Goal: Task Accomplishment & Management: Manage account settings

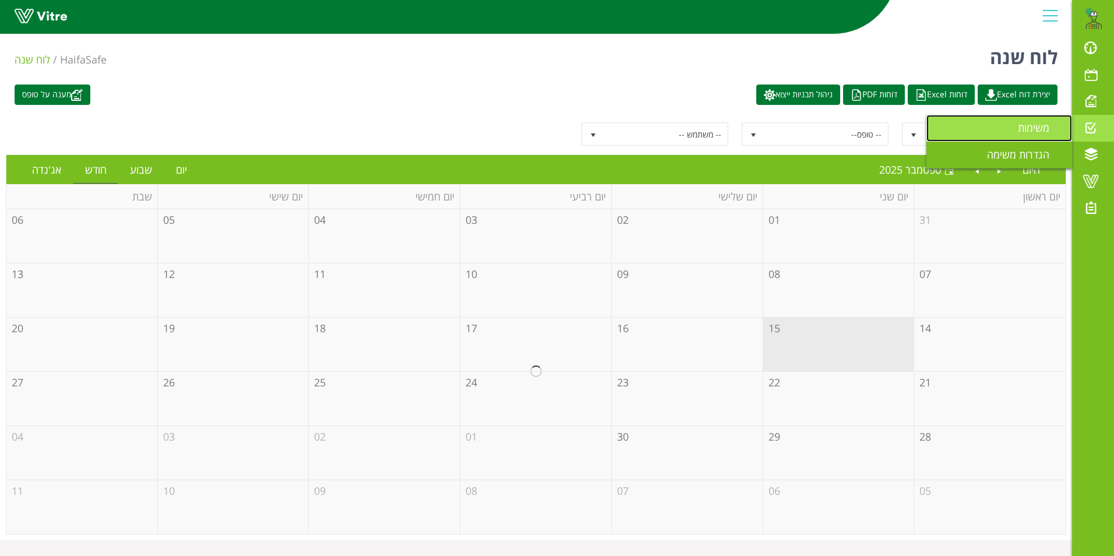
click at [1033, 128] on span "משימות" at bounding box center [1040, 128] width 45 height 14
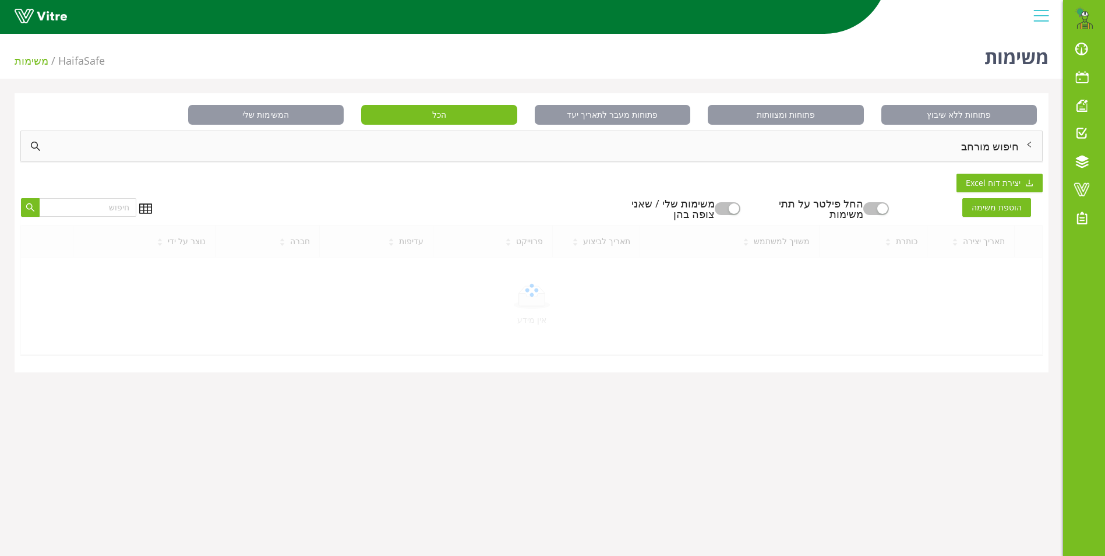
click at [1000, 146] on div "חיפוש מורחב" at bounding box center [531, 146] width 1021 height 30
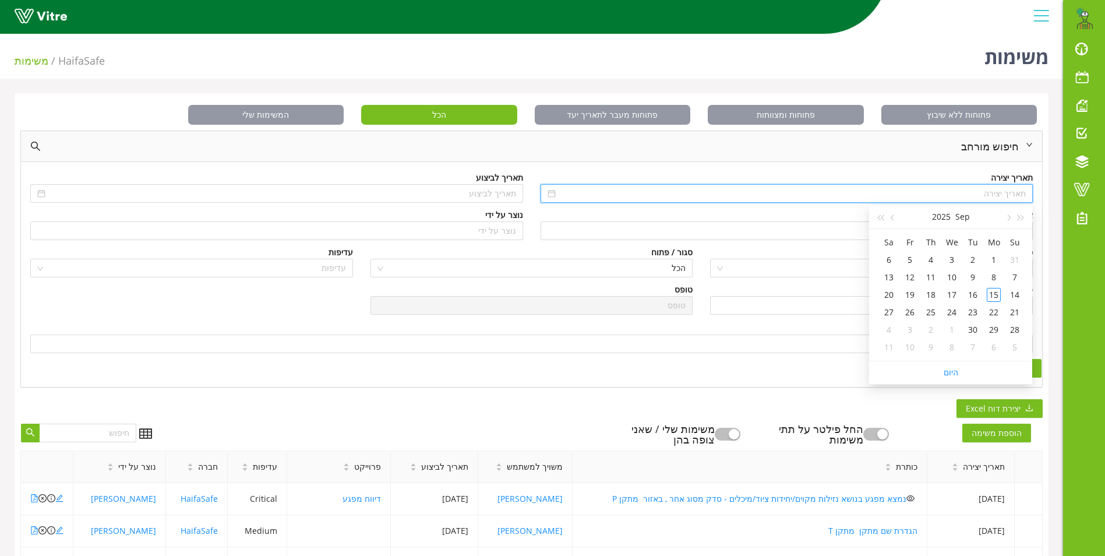
click at [1006, 196] on input at bounding box center [792, 193] width 468 height 13
click at [1023, 216] on button "button" at bounding box center [1021, 216] width 13 height 23
type input "01/09/2024"
click at [1011, 260] on div "1" at bounding box center [1015, 260] width 14 height 14
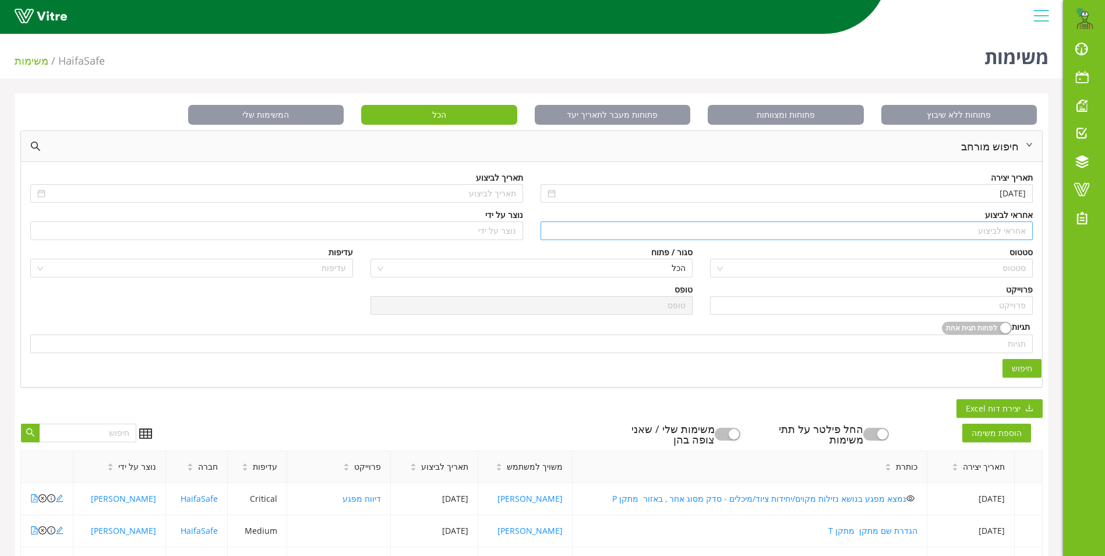
click at [999, 229] on input "search" at bounding box center [786, 230] width 479 height 17
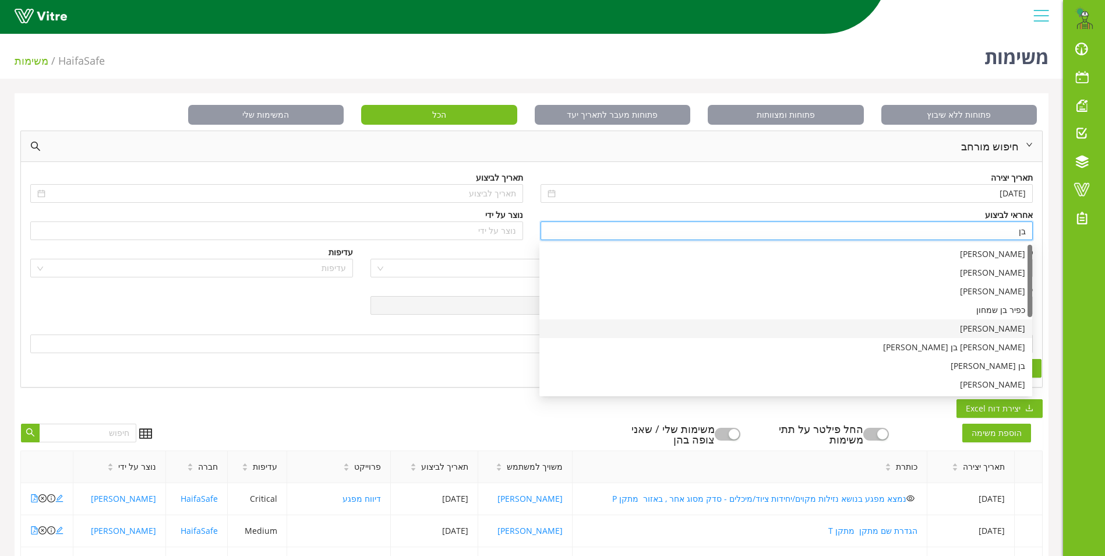
click at [1003, 329] on div "[PERSON_NAME]" at bounding box center [785, 328] width 479 height 13
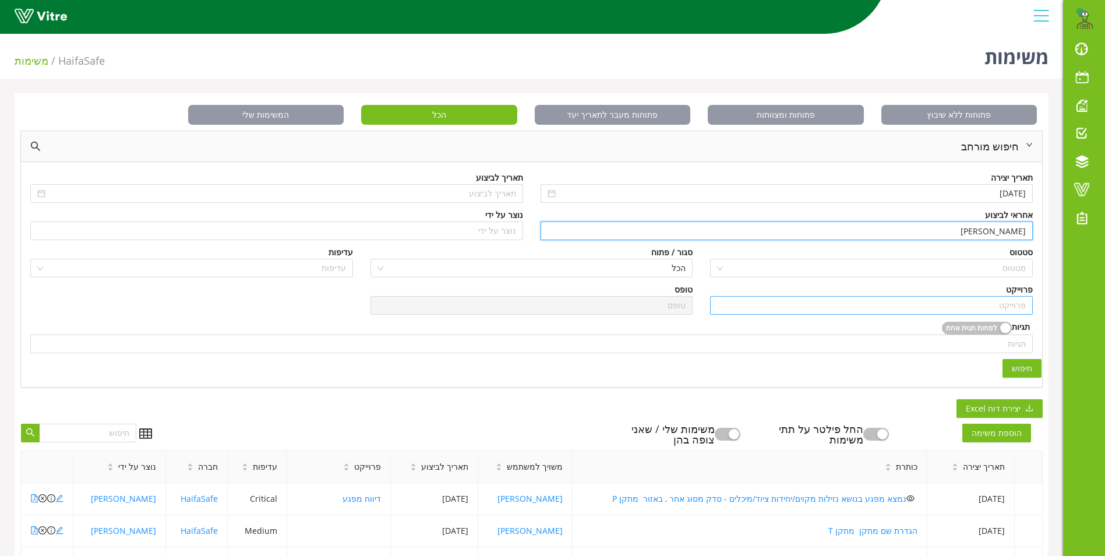
type input "[PERSON_NAME]"
click at [1016, 305] on input "search" at bounding box center [871, 304] width 309 height 17
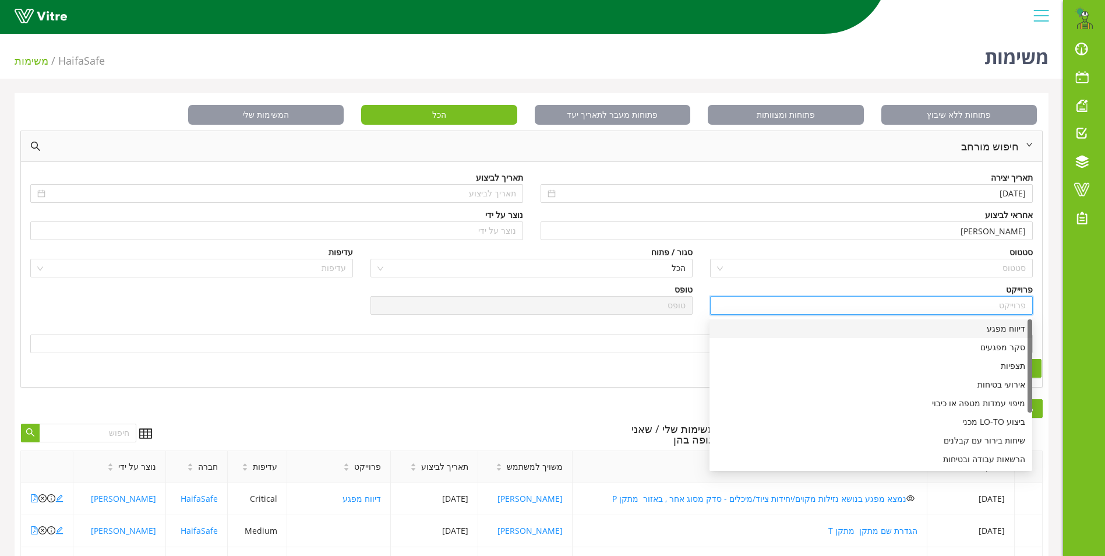
click at [1004, 324] on div "דיווח מפגע" at bounding box center [870, 328] width 309 height 13
type input "דיווח מפגע"
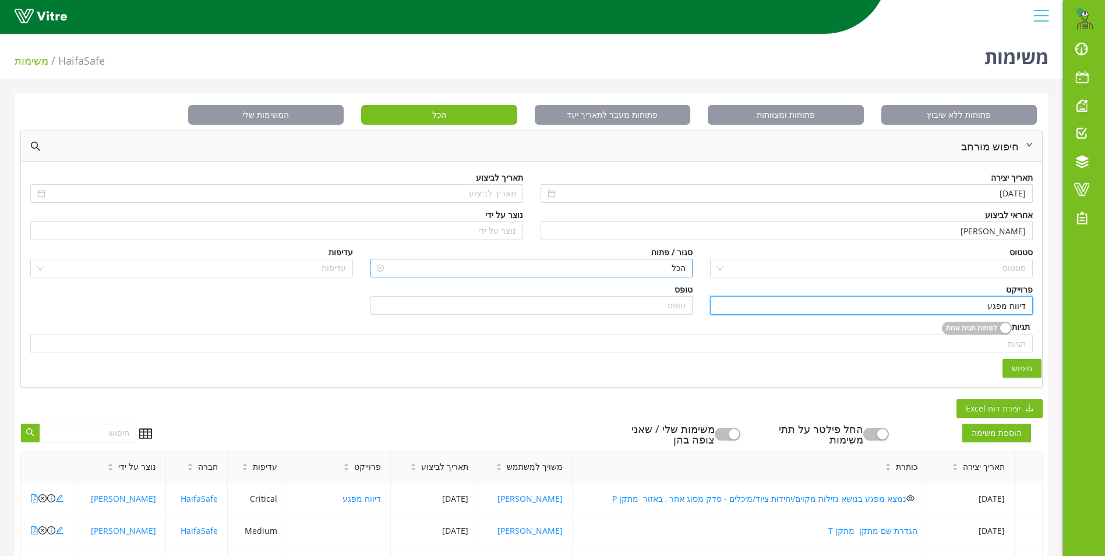
click at [687, 267] on div "הכל" at bounding box center [531, 268] width 323 height 19
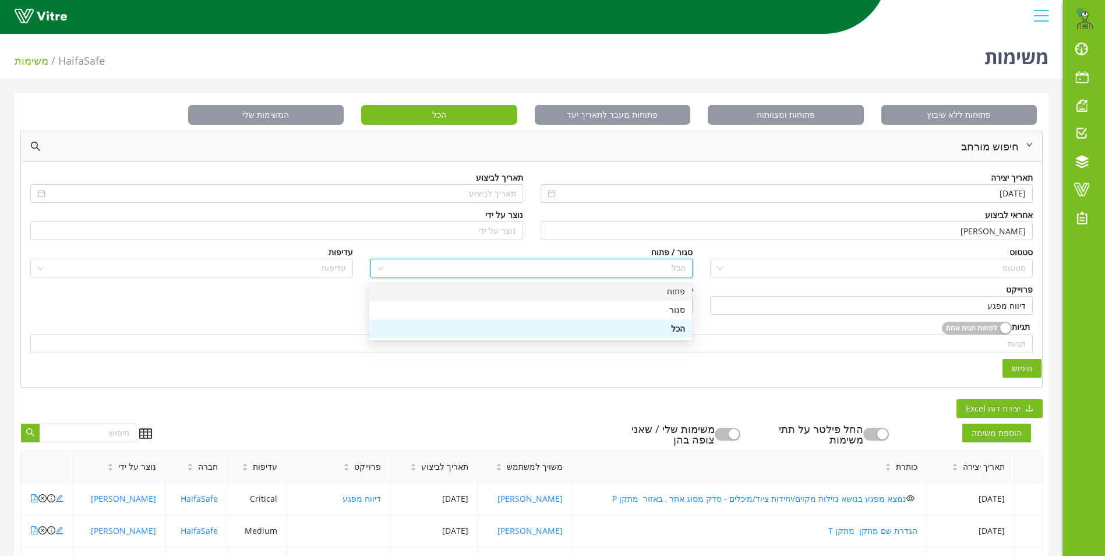
click at [683, 290] on div "פתוח" at bounding box center [530, 291] width 309 height 13
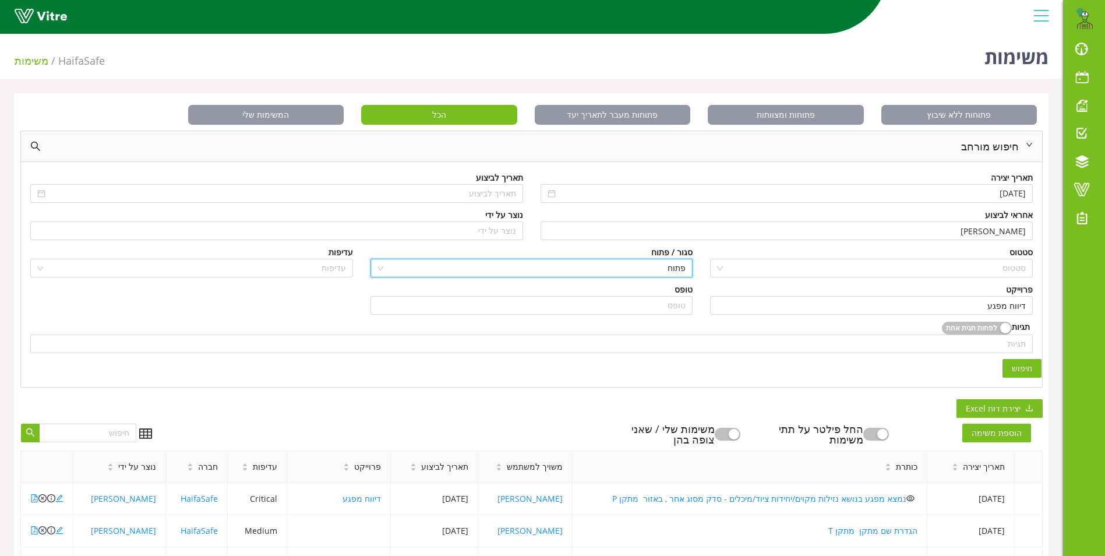
click at [1023, 366] on span "חיפוש" at bounding box center [1022, 368] width 20 height 13
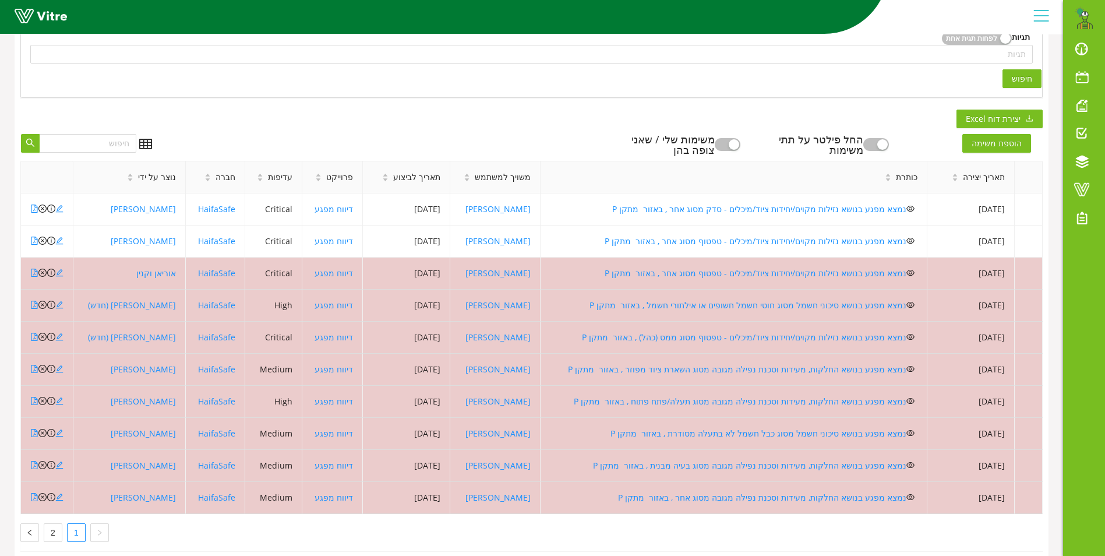
scroll to position [311, 0]
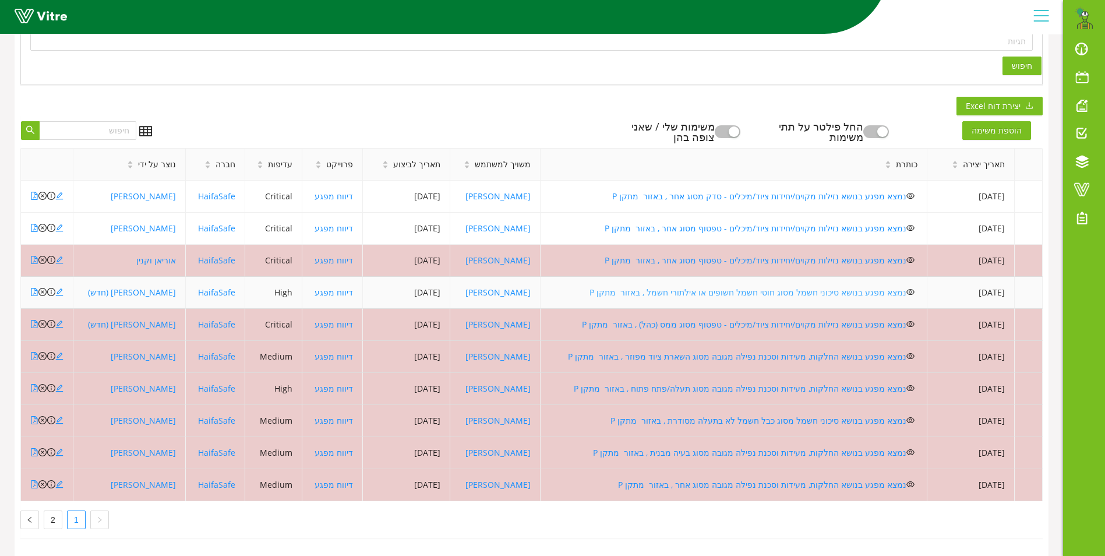
click at [676, 287] on link "נמצא מפגע בנושא סיכוני חשמל מסוג חוטי חשמל חשופים או אילתורי חשמל , באזור מתקן P" at bounding box center [747, 292] width 317 height 11
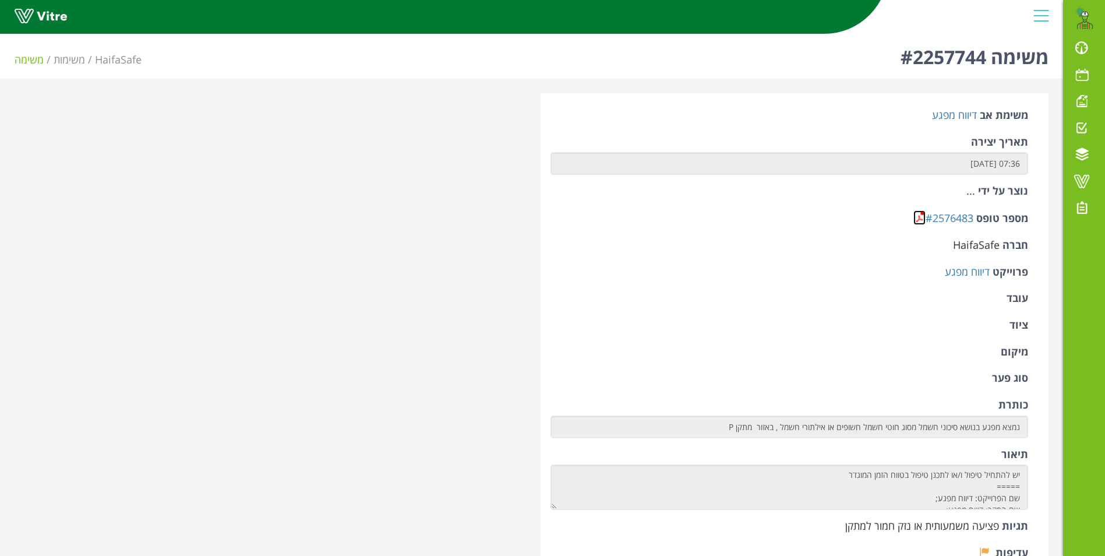
click at [919, 217] on link at bounding box center [919, 217] width 12 height 15
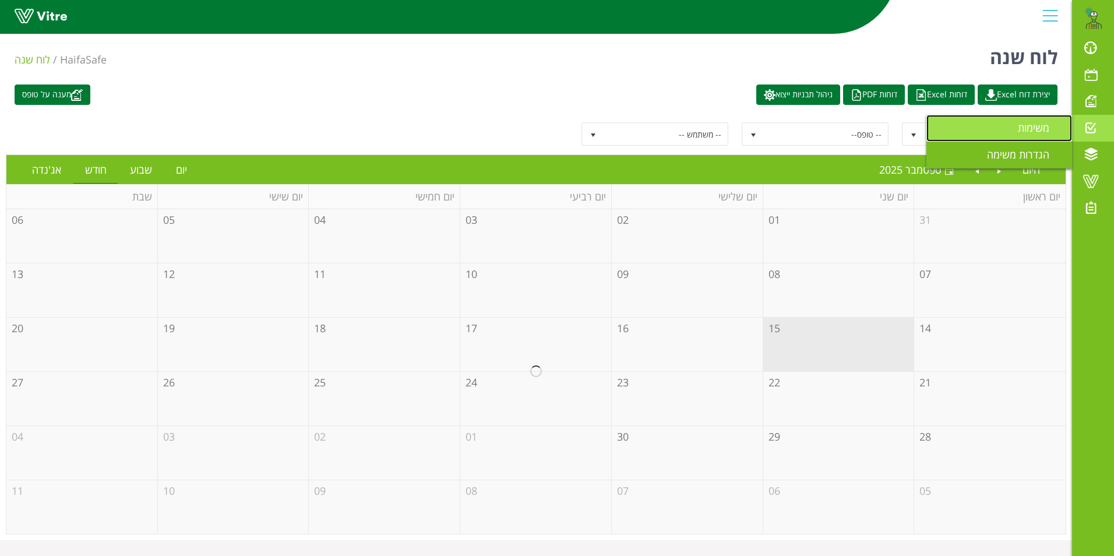
click at [1018, 126] on span "משימות" at bounding box center [1040, 128] width 45 height 14
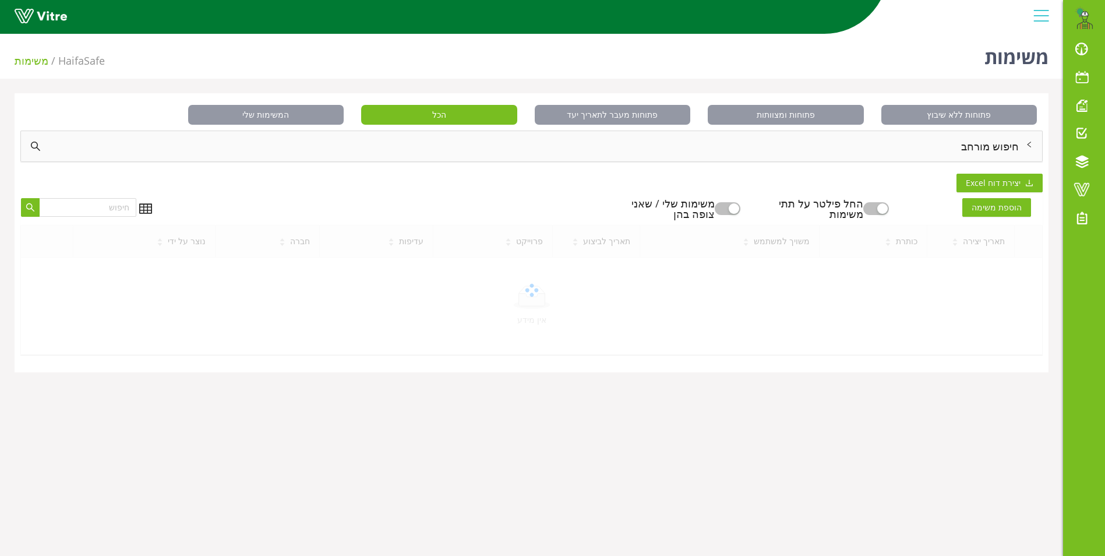
click at [993, 151] on div "חיפוש מורחב" at bounding box center [531, 146] width 1021 height 30
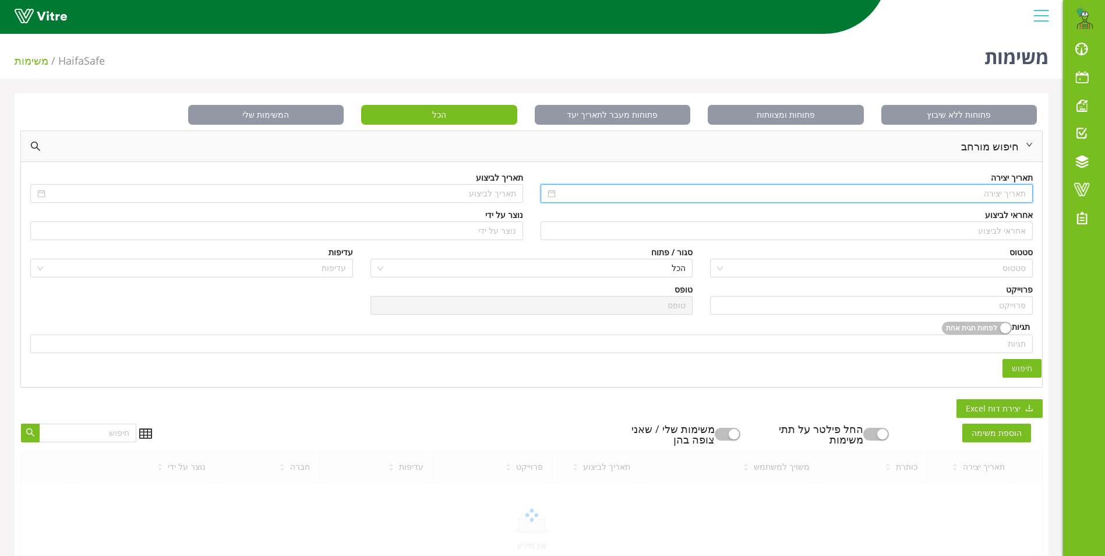
click at [988, 196] on input at bounding box center [792, 193] width 468 height 13
click at [1020, 220] on span "button" at bounding box center [1021, 218] width 6 height 6
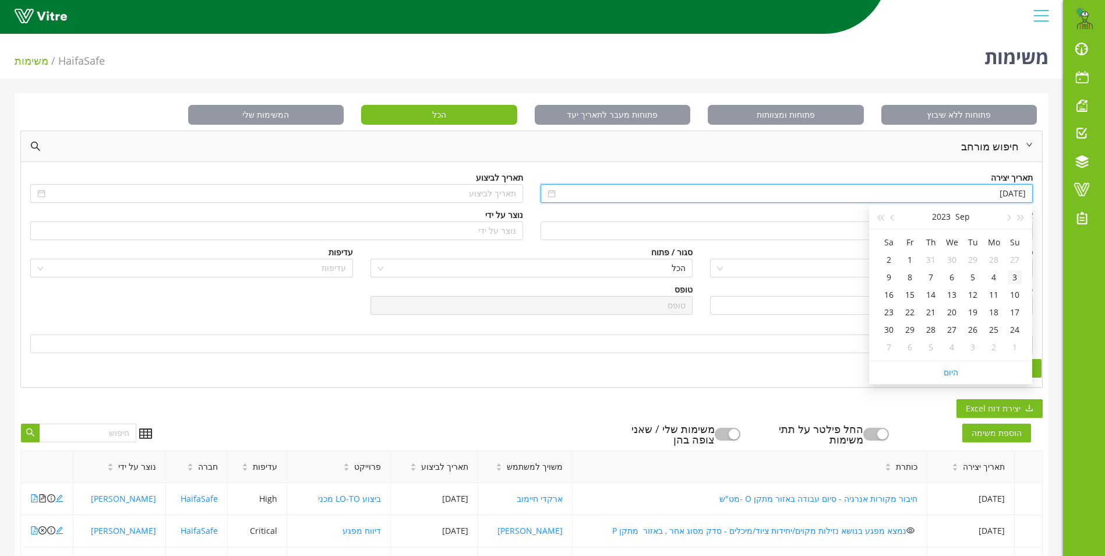
type input "[DATE]"
click at [1018, 276] on div "3" at bounding box center [1015, 277] width 14 height 14
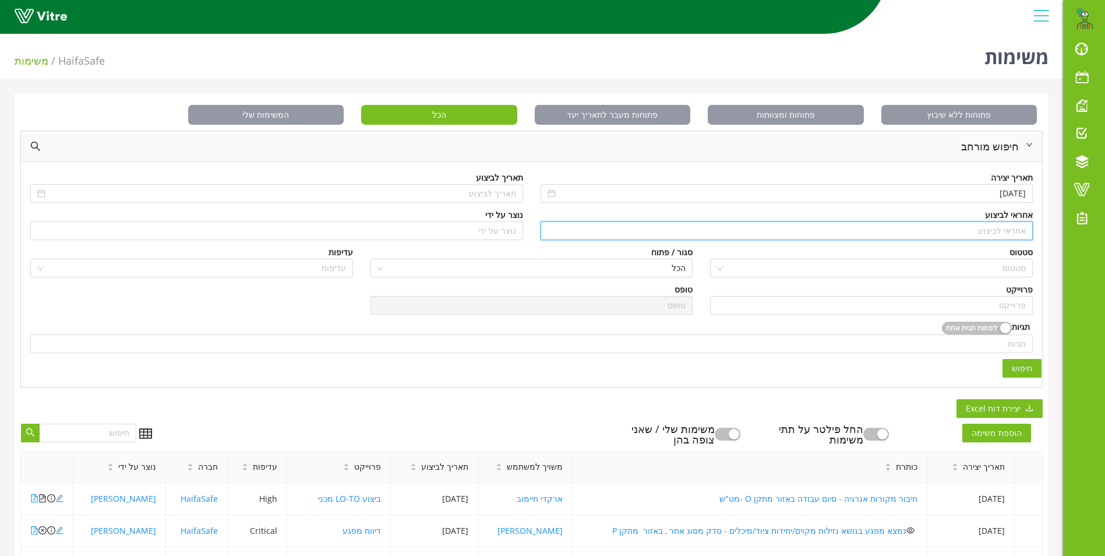
click at [1025, 237] on input "search" at bounding box center [786, 230] width 479 height 17
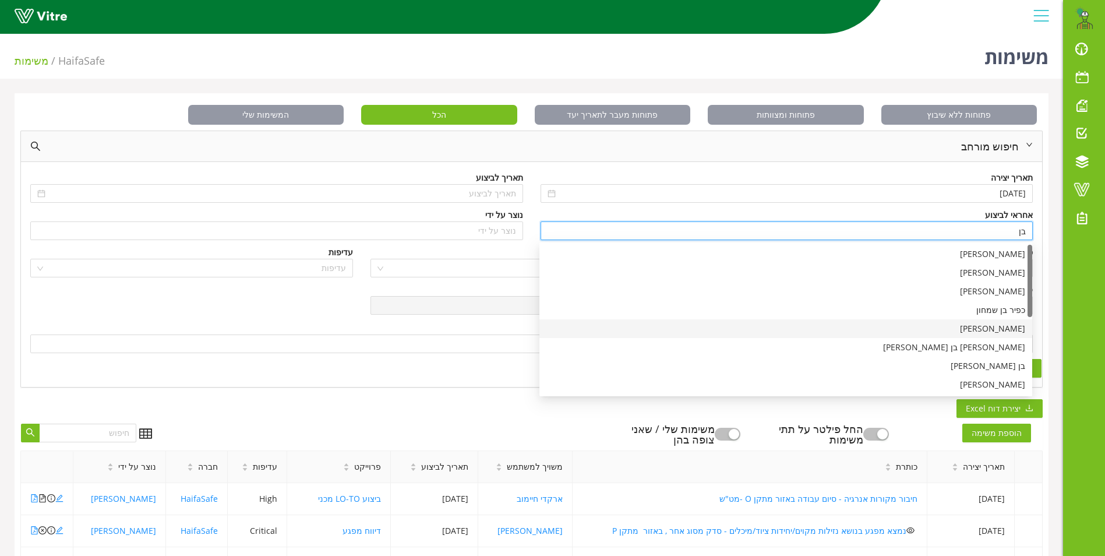
click at [990, 327] on div "בן שרעבי" at bounding box center [785, 328] width 479 height 13
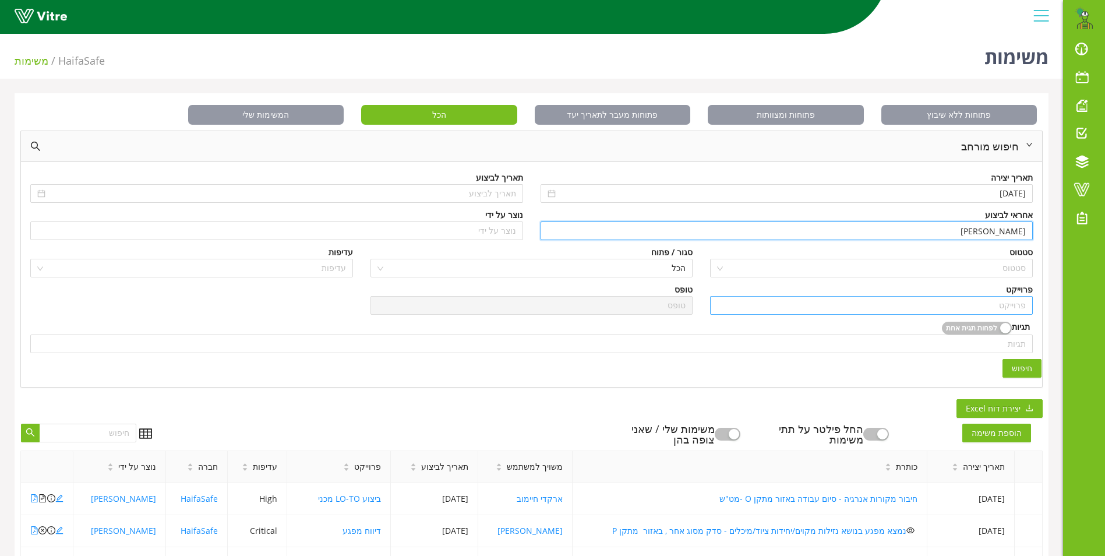
type input "בן שרעבי"
click at [1000, 304] on input "search" at bounding box center [871, 304] width 309 height 17
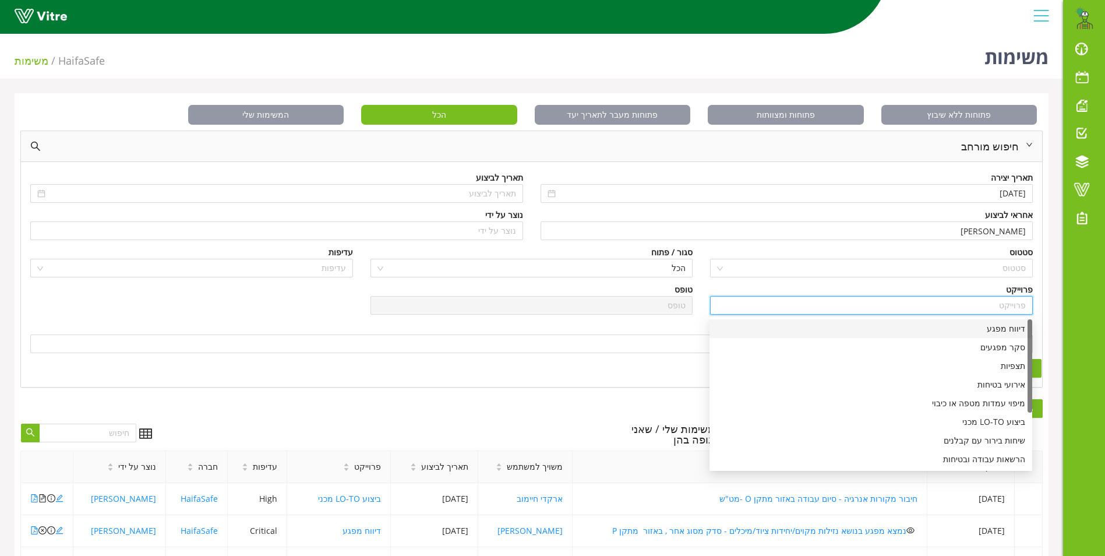
click at [999, 328] on div "דיווח מפגע" at bounding box center [870, 328] width 309 height 13
type input "דיווח מפגע"
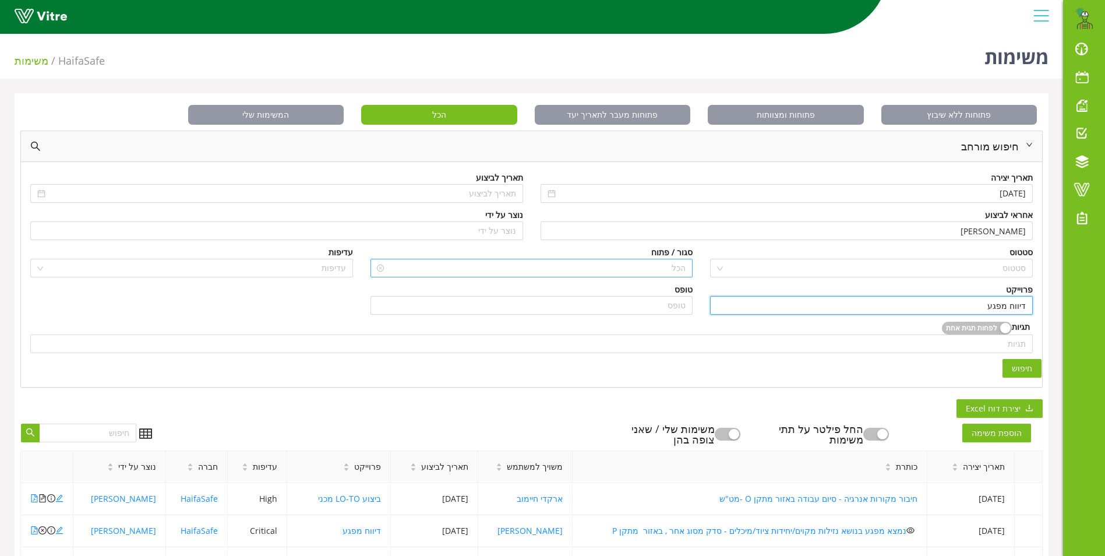
click at [667, 270] on span "הכל" at bounding box center [531, 267] width 309 height 17
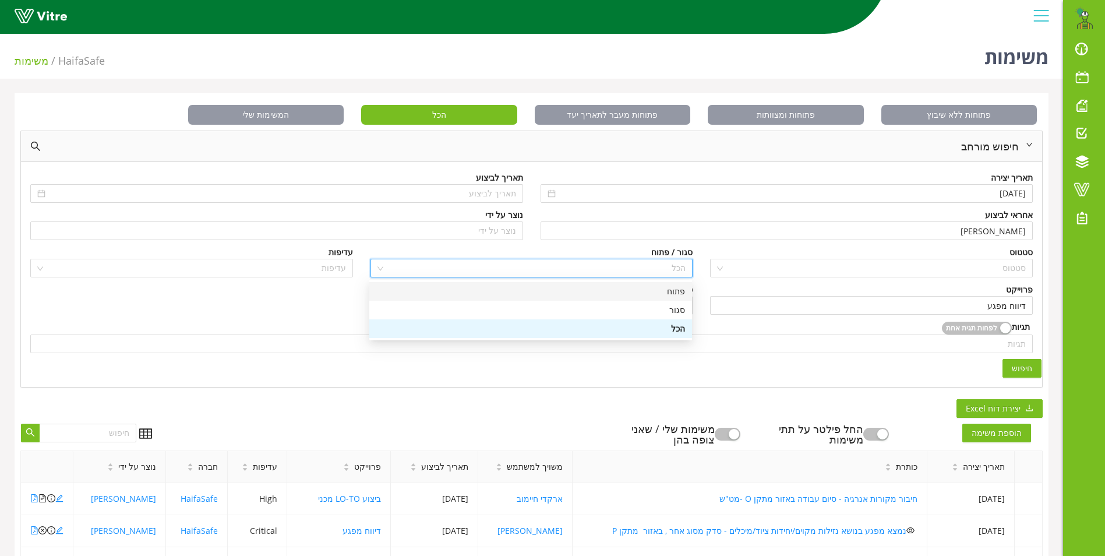
click at [675, 294] on div "פתוח" at bounding box center [530, 291] width 309 height 13
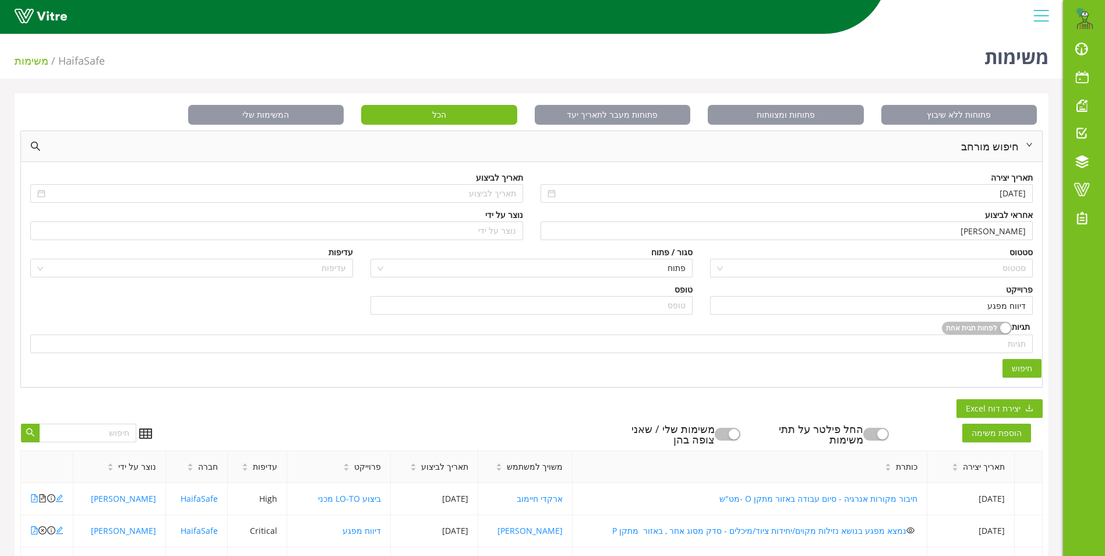
click at [1033, 371] on button "חיפוש" at bounding box center [1021, 368] width 39 height 19
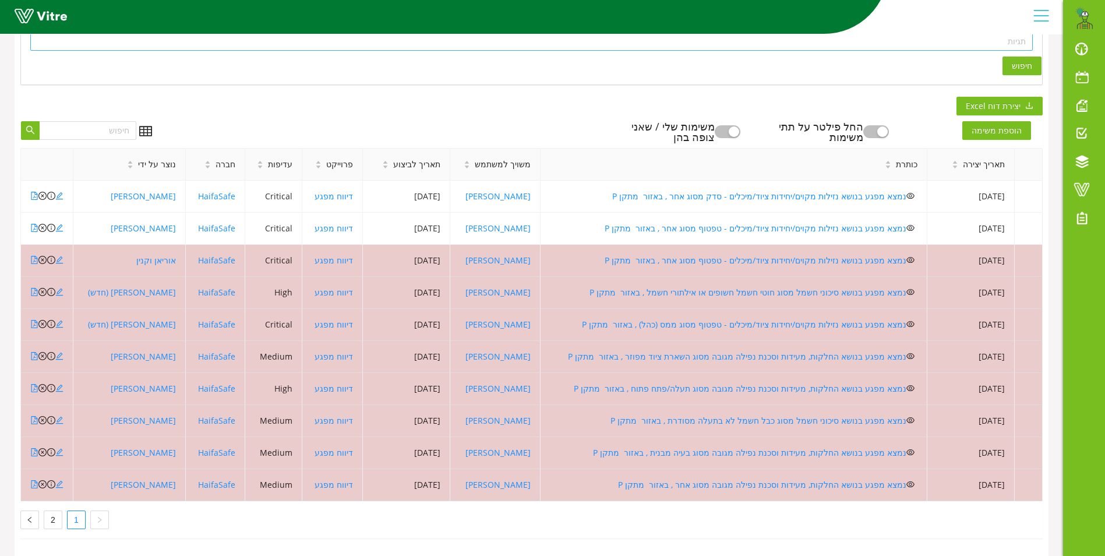
scroll to position [311, 0]
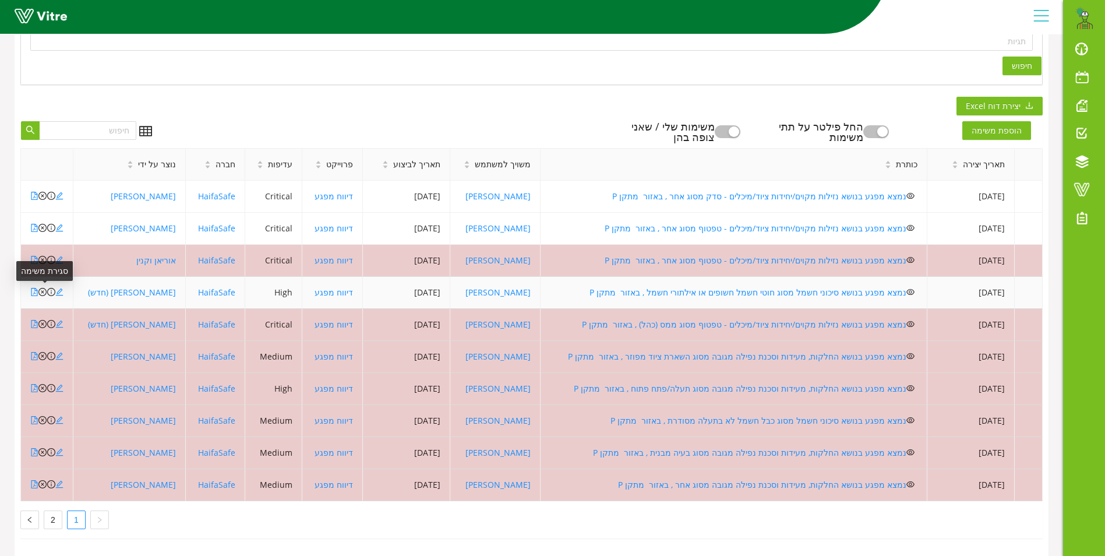
click at [42, 288] on icon "close-circle" at bounding box center [42, 292] width 8 height 8
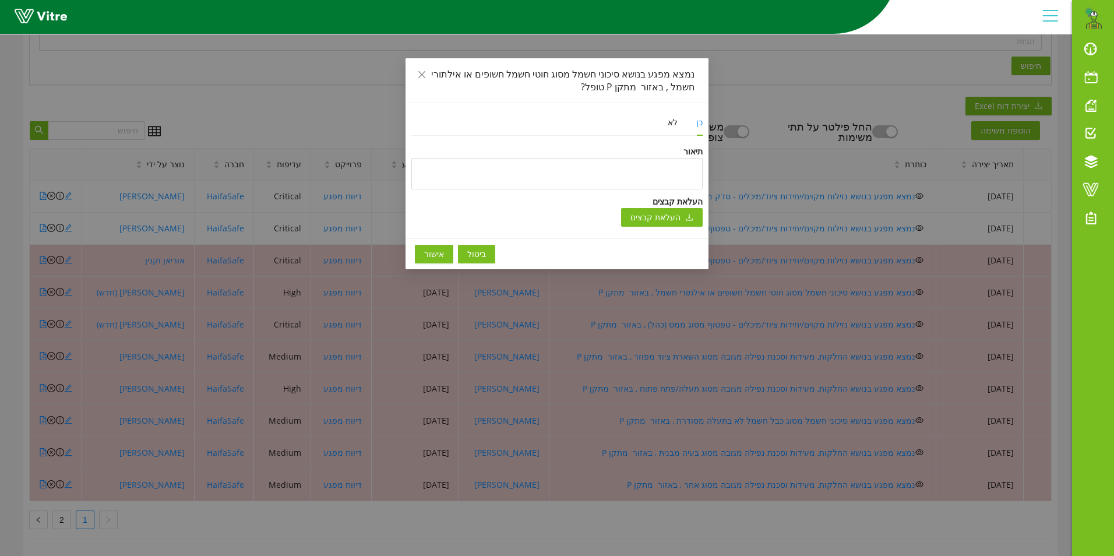
click at [423, 248] on button "אישור" at bounding box center [434, 254] width 38 height 19
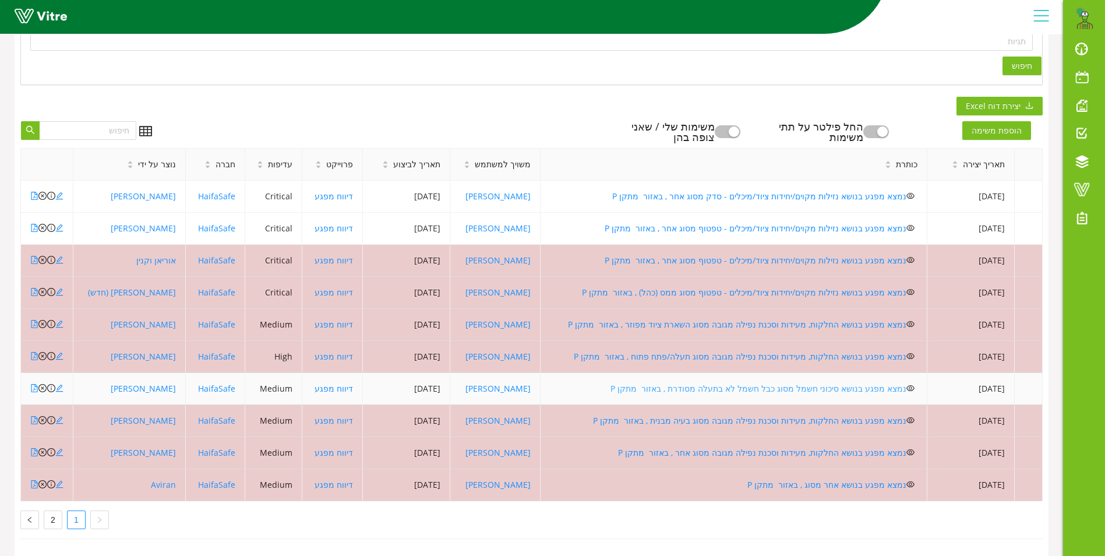
click at [658, 383] on link "נמצא מפגע בנושא סיכוני חשמל מסוג כבל חשמל לא בתעלה מסודרת , באזור מתקן P" at bounding box center [758, 388] width 296 height 11
click at [44, 384] on icon "close-circle" at bounding box center [42, 388] width 8 height 8
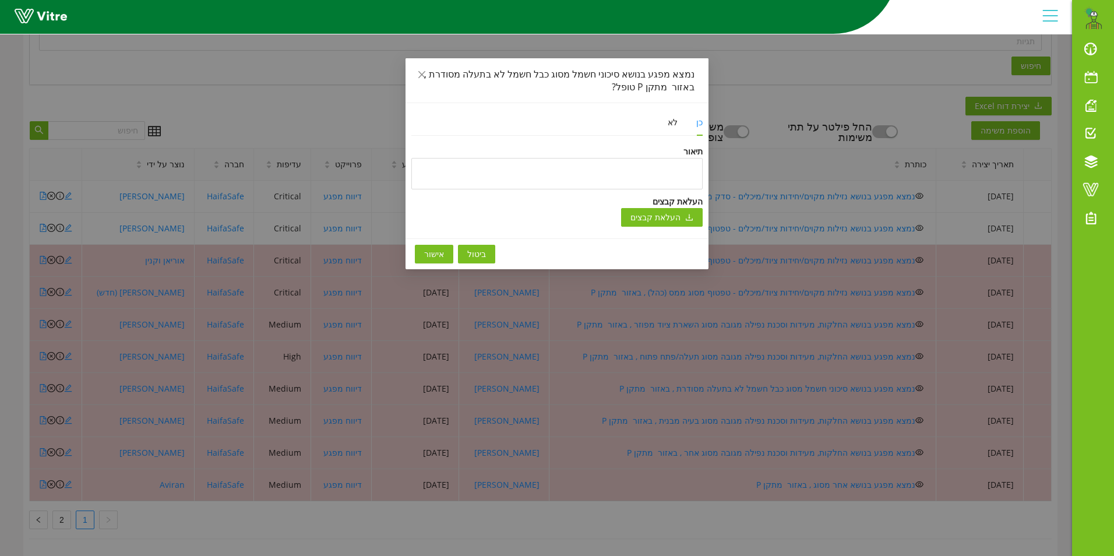
click at [449, 260] on button "אישור" at bounding box center [434, 254] width 38 height 19
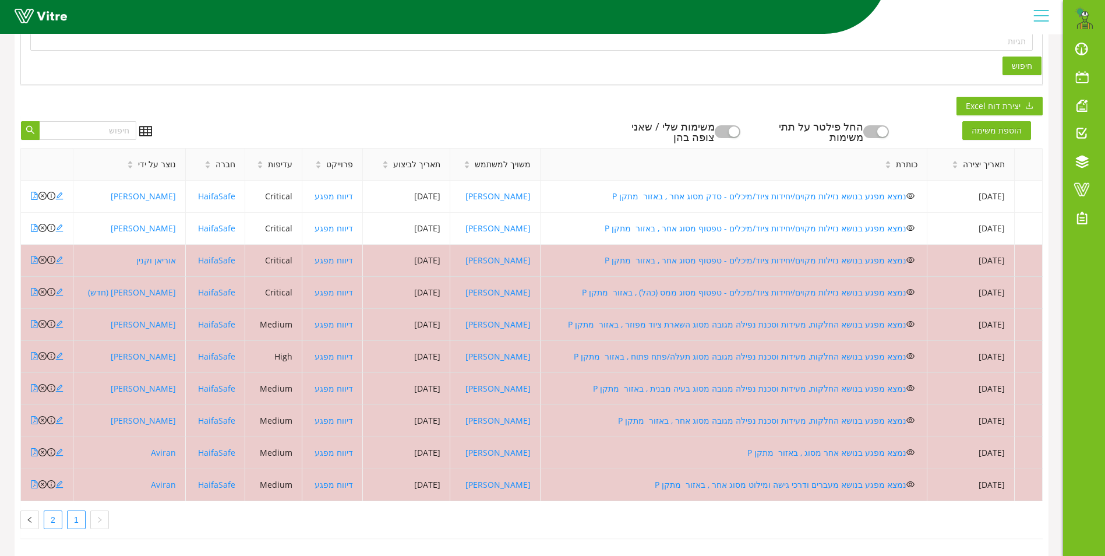
click at [52, 513] on link "2" at bounding box center [52, 519] width 17 height 17
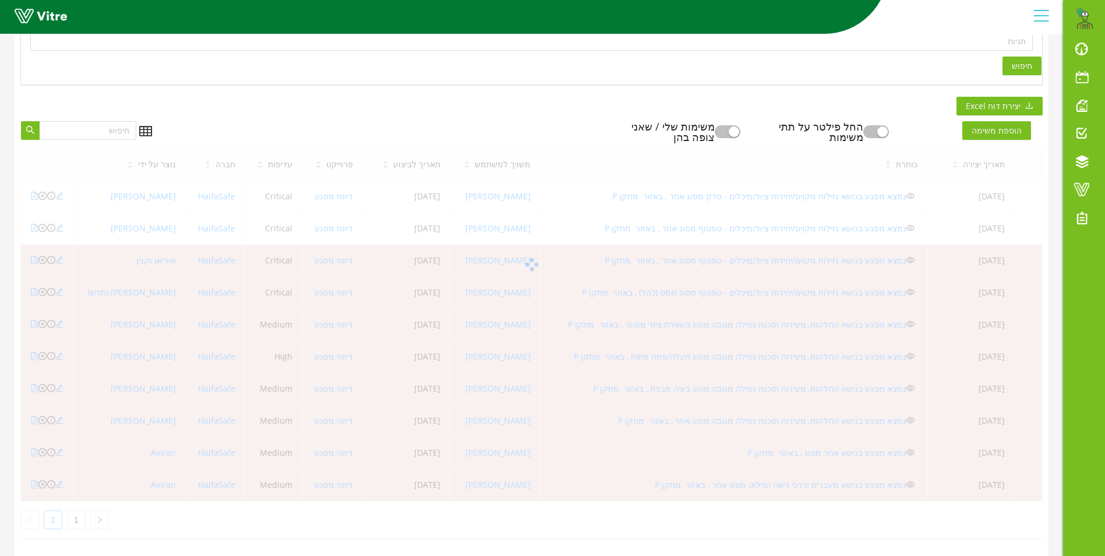
scroll to position [247, 0]
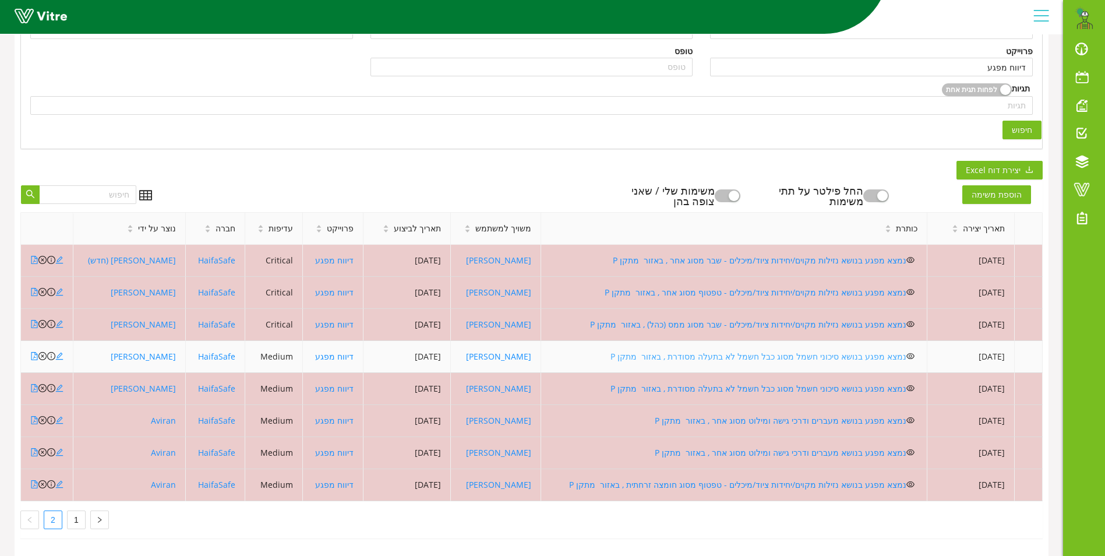
click at [681, 351] on link "נמצא מפגע בנושא סיכוני חשמל מסוג כבל חשמל לא בתעלה מסודרת , באזור מתקן P" at bounding box center [758, 356] width 296 height 11
click at [44, 352] on icon "close-circle" at bounding box center [42, 356] width 8 height 8
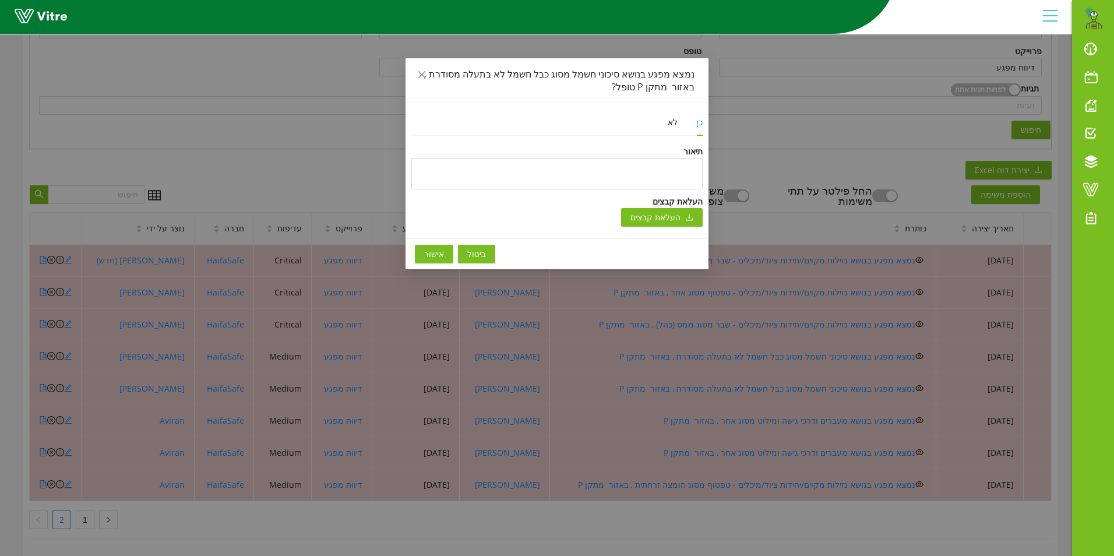
click at [421, 252] on button "אישור" at bounding box center [434, 254] width 38 height 19
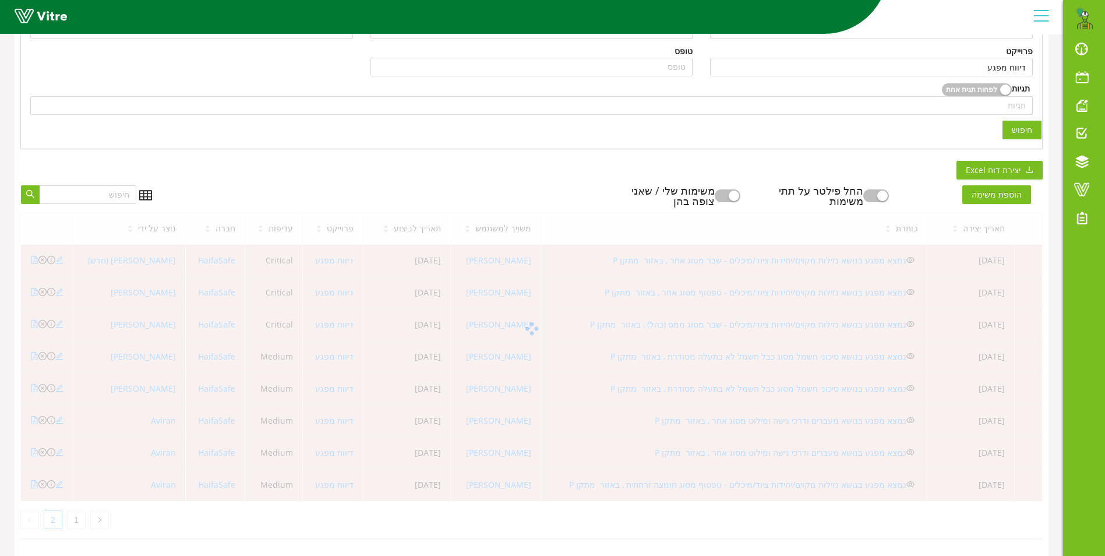
scroll to position [215, 0]
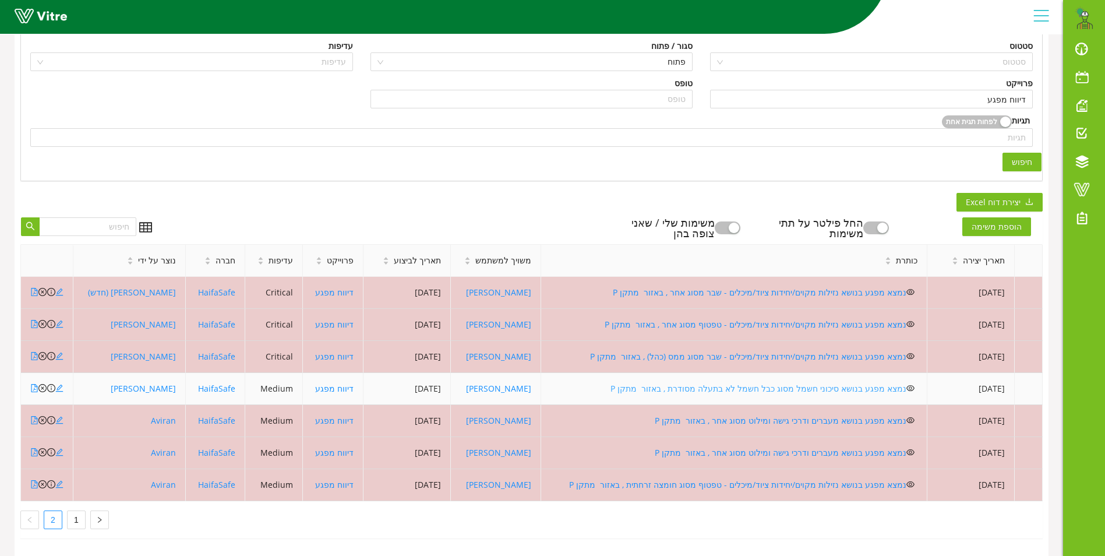
click at [685, 383] on link "נמצא מפגע בנושא סיכוני חשמל מסוג כבל חשמל לא בתעלה מסודרת , באזור מתקן P" at bounding box center [758, 388] width 296 height 11
click at [44, 384] on icon "close-circle" at bounding box center [42, 388] width 8 height 8
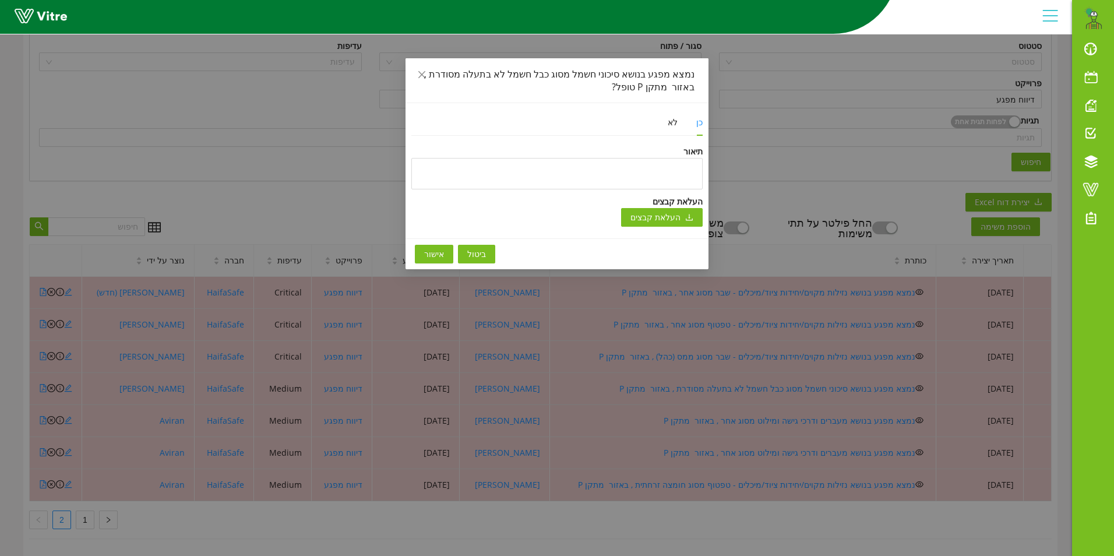
click at [436, 248] on span "אישור" at bounding box center [434, 254] width 20 height 13
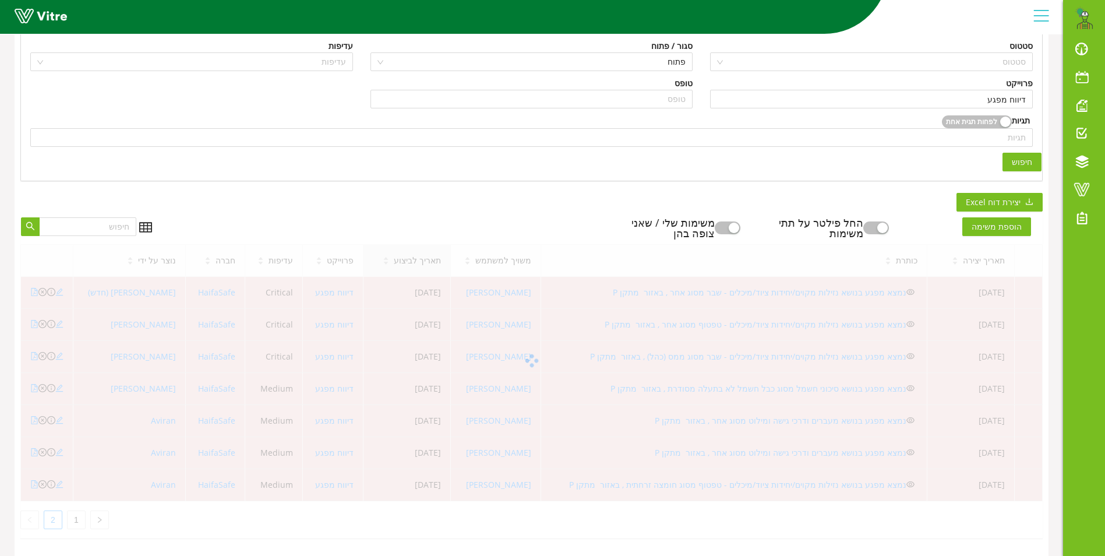
scroll to position [183, 0]
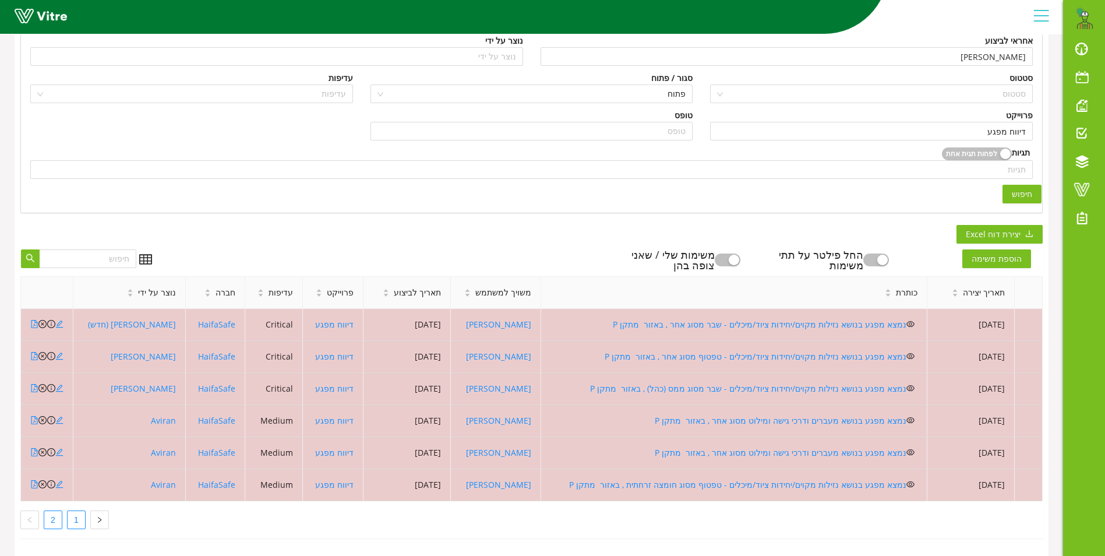
click at [77, 516] on link "1" at bounding box center [76, 519] width 17 height 17
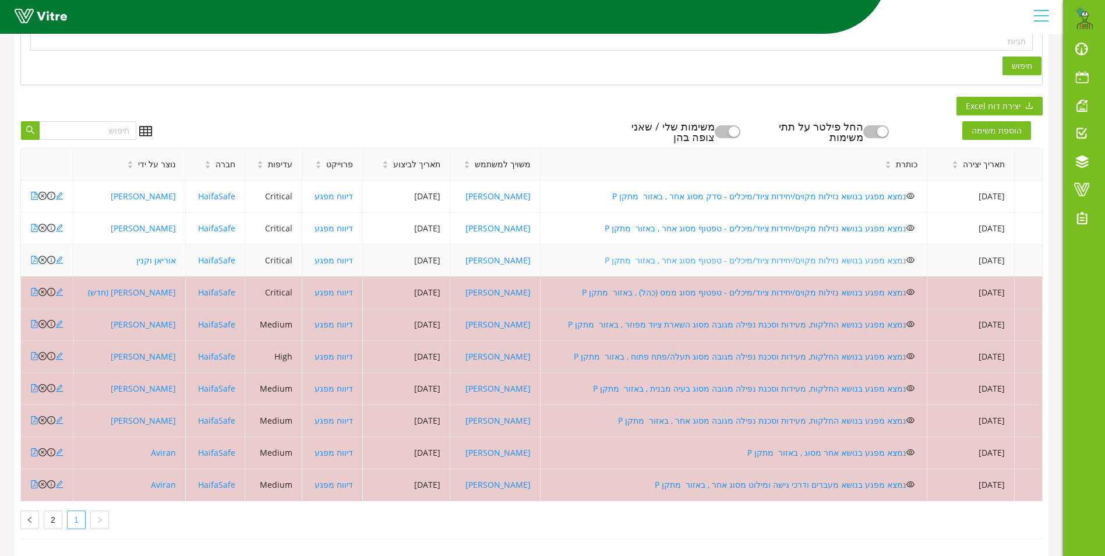
scroll to position [311, 0]
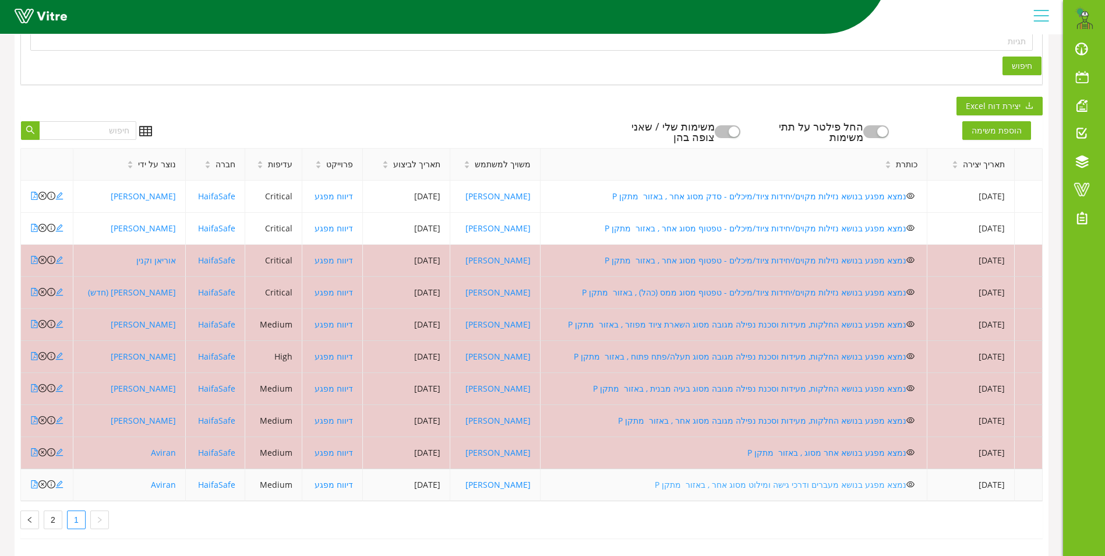
click at [715, 479] on link "נמצא מפגע בנושא מעברים ודרכי גישה ומילוט מסוג אחר , באזור מתקן P" at bounding box center [781, 484] width 252 height 11
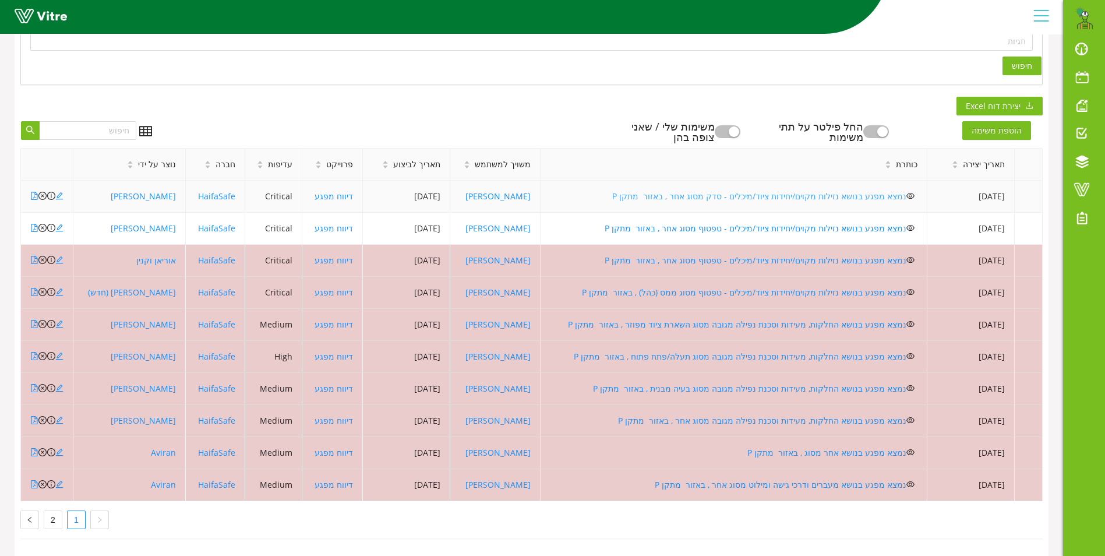
click at [764, 190] on link "נמצא מפגע בנושא נזילות מקוים/יחידות ציוד/מיכלים - סדק מסוג אחר , באזור מתקן P" at bounding box center [759, 195] width 294 height 11
click at [702, 222] on link "נמצא מפגע בנושא נזילות מקוים/יחידות ציוד/מיכלים - טפטוף מסוג אחר , באזור מתקן P" at bounding box center [756, 227] width 302 height 11
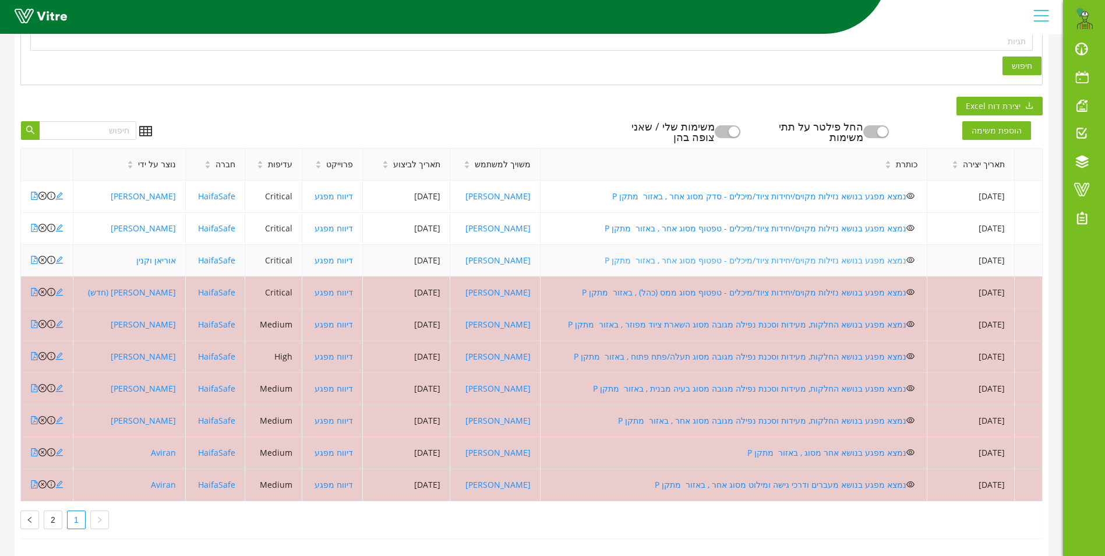
click at [645, 255] on link "נמצא מפגע בנושא נזילות מקוים/יחידות ציוד/מיכלים - טפטוף מסוג אחר , באזור מתקן P" at bounding box center [756, 260] width 302 height 11
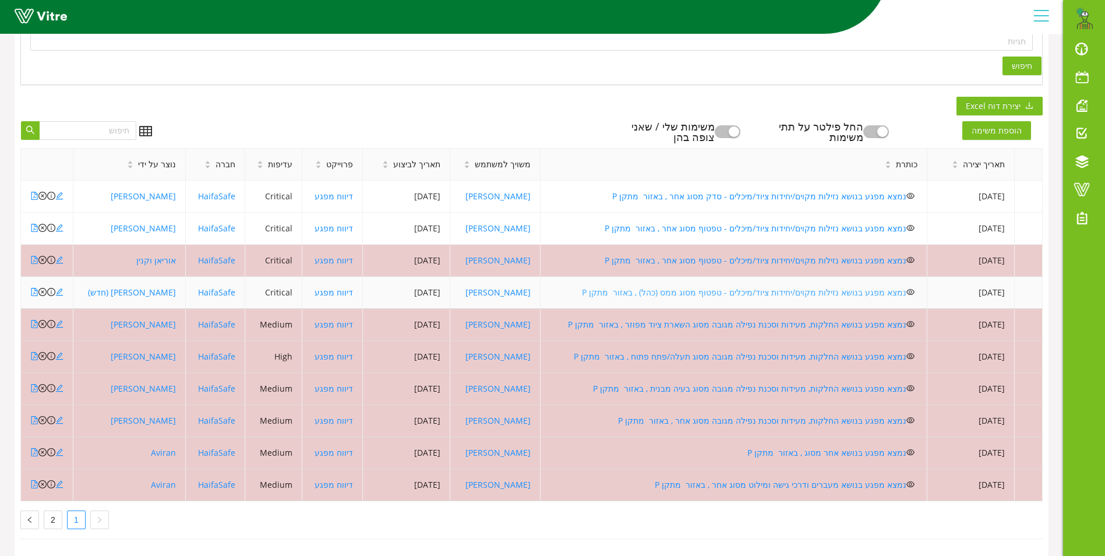
click at [723, 287] on link "נמצא מפגע בנושא נזילות מקוים/יחידות ציוד/מיכלים - טפטוף מסוג ממס (כהל) , באזור …" at bounding box center [744, 292] width 324 height 11
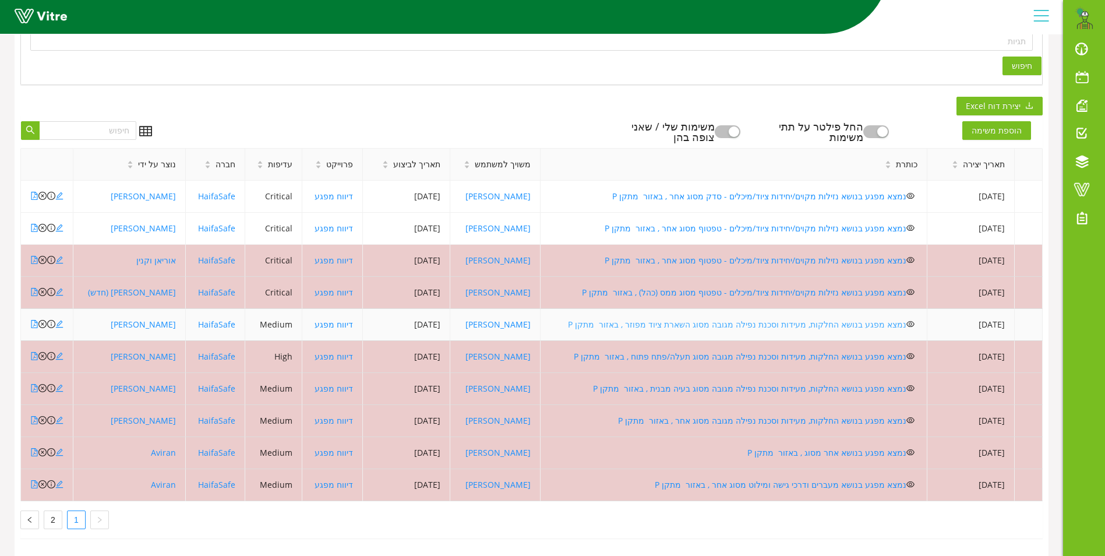
click at [700, 319] on link "נמצא מפגע בנושא החלקות, מעידות וסכנת נפילה מגובה מסוג השארת ציוד מפוזר , באזור …" at bounding box center [737, 324] width 338 height 11
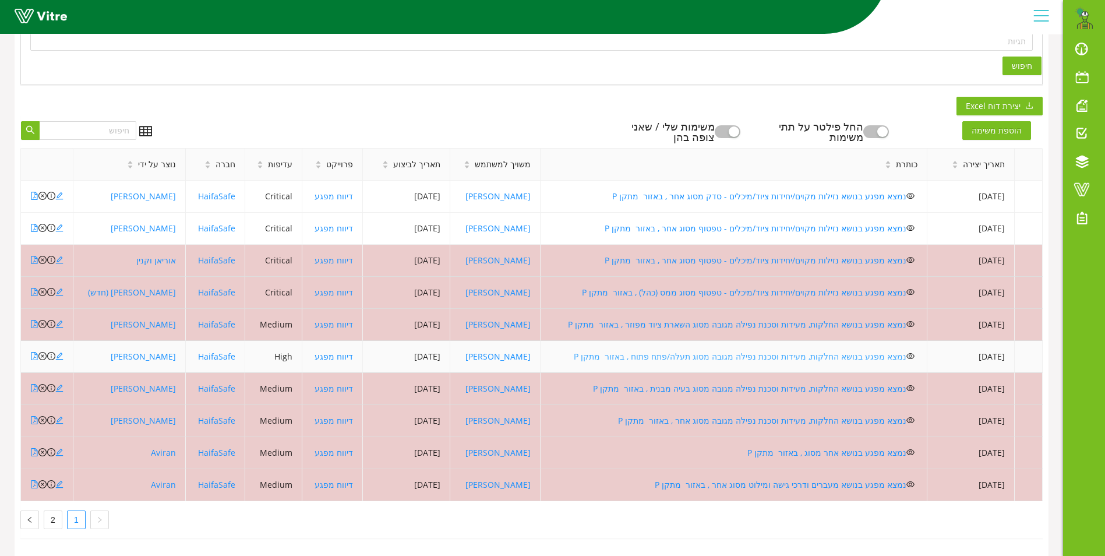
click at [718, 351] on link "נמצא מפגע בנושא החלקות, מעידות וסכנת נפילה מגובה מסוג תעלה/פתח פתוח , באזור מתק…" at bounding box center [740, 356] width 333 height 11
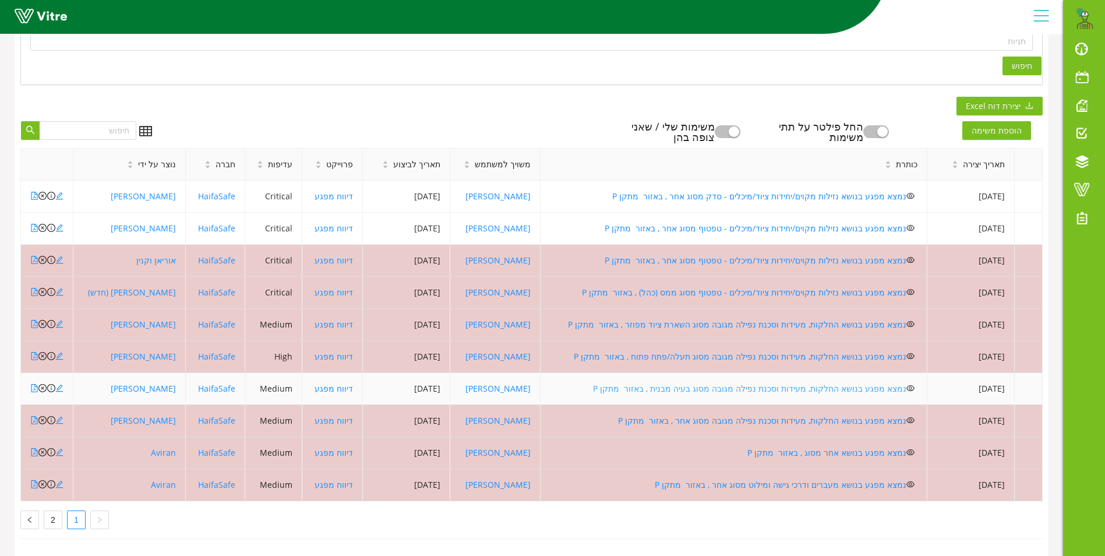
click at [683, 383] on link "נמצא מפגע בנושא החלקות, מעידות וסכנת נפילה מגובה מסוג בעיה מבנית , באזור מתקן P" at bounding box center [749, 388] width 313 height 11
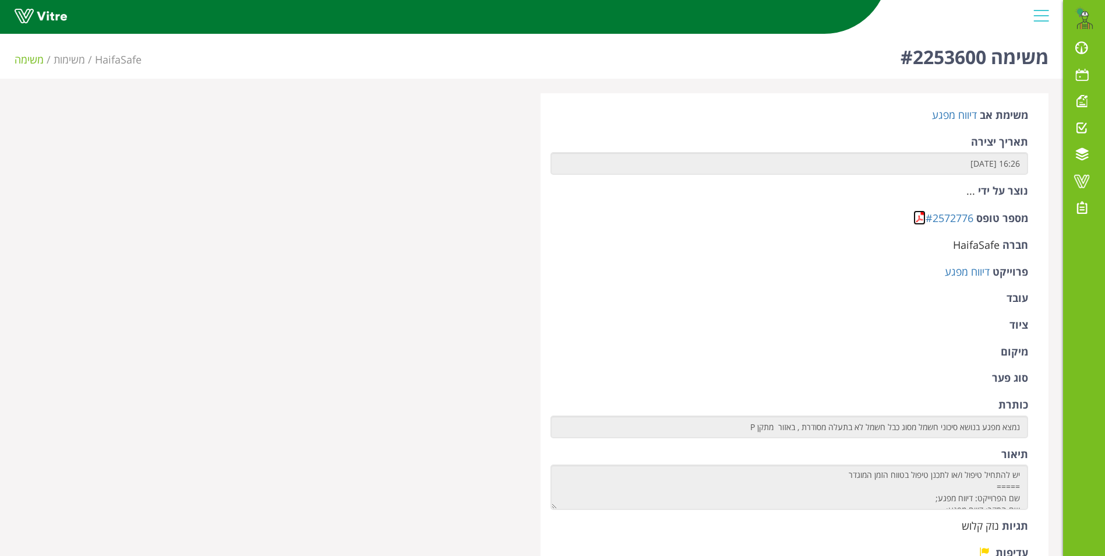
click at [917, 214] on link at bounding box center [919, 217] width 12 height 15
click at [916, 220] on link at bounding box center [919, 217] width 12 height 15
click at [923, 219] on link at bounding box center [919, 217] width 12 height 15
click at [918, 220] on link at bounding box center [919, 217] width 12 height 15
click at [914, 211] on link at bounding box center [919, 217] width 12 height 15
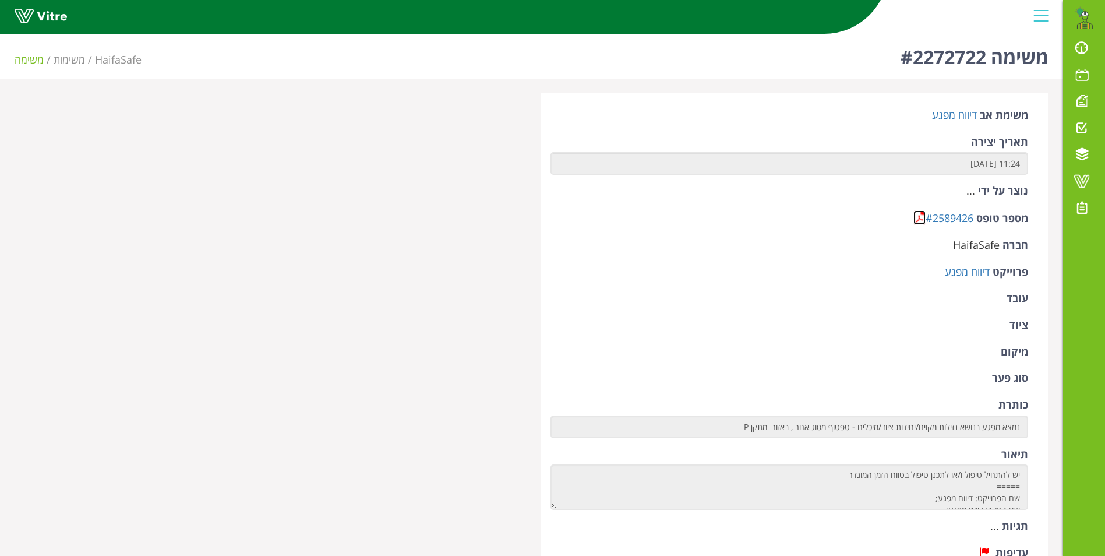
click at [919, 216] on link at bounding box center [919, 217] width 12 height 15
click at [922, 221] on link at bounding box center [919, 217] width 12 height 15
click at [920, 222] on link at bounding box center [919, 217] width 12 height 15
click at [917, 214] on link at bounding box center [919, 217] width 12 height 15
click at [913, 216] on link at bounding box center [919, 217] width 12 height 15
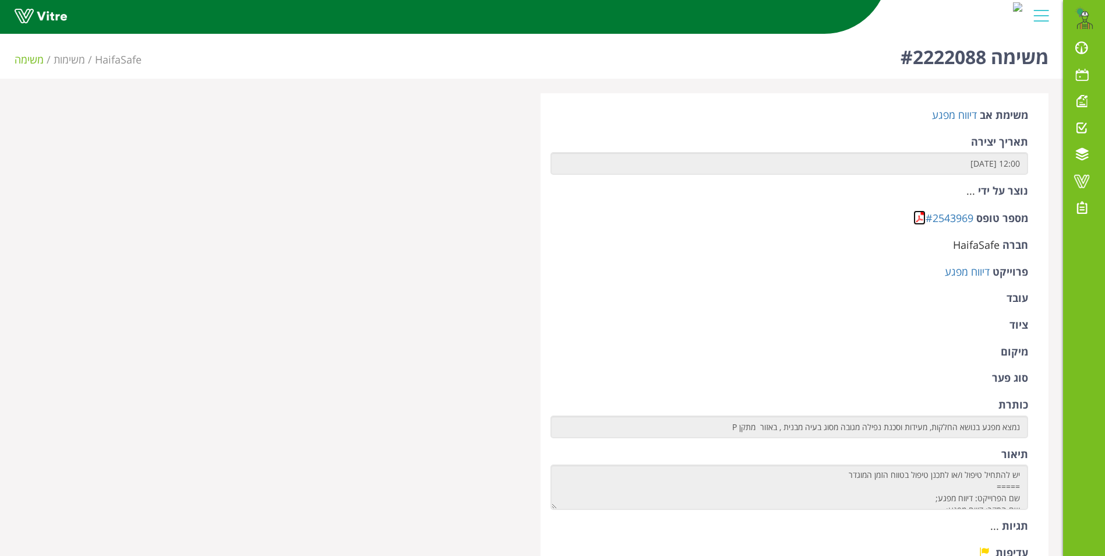
click at [920, 218] on link at bounding box center [919, 217] width 12 height 15
